Goal: Check status: Check status

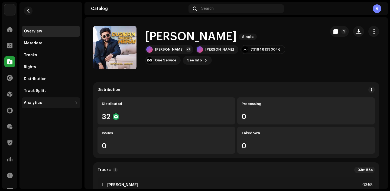
click at [38, 107] on div "Analytics" at bounding box center [51, 103] width 59 height 11
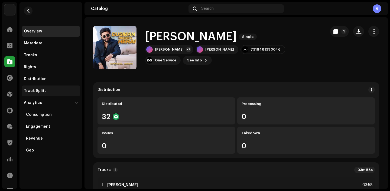
click at [47, 87] on div "Track Splits" at bounding box center [51, 91] width 59 height 11
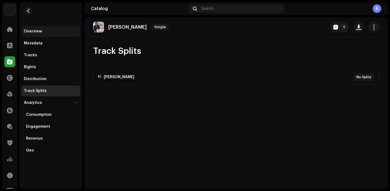
click at [55, 30] on div "Overview" at bounding box center [51, 31] width 54 height 4
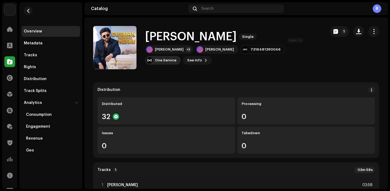
click at [176, 58] on div "One Service" at bounding box center [165, 60] width 21 height 4
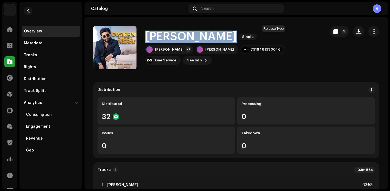
drag, startPoint x: 146, startPoint y: 35, endPoint x: 267, endPoint y: 36, distance: 121.1
click at [267, 36] on div "[PERSON_NAME] Herai Single" at bounding box center [233, 37] width 176 height 12
copy div "[PERSON_NAME] Herai Single"
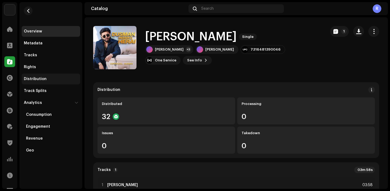
click at [44, 80] on div "Distribution" at bounding box center [35, 79] width 23 height 4
